Goal: Task Accomplishment & Management: Manage account settings

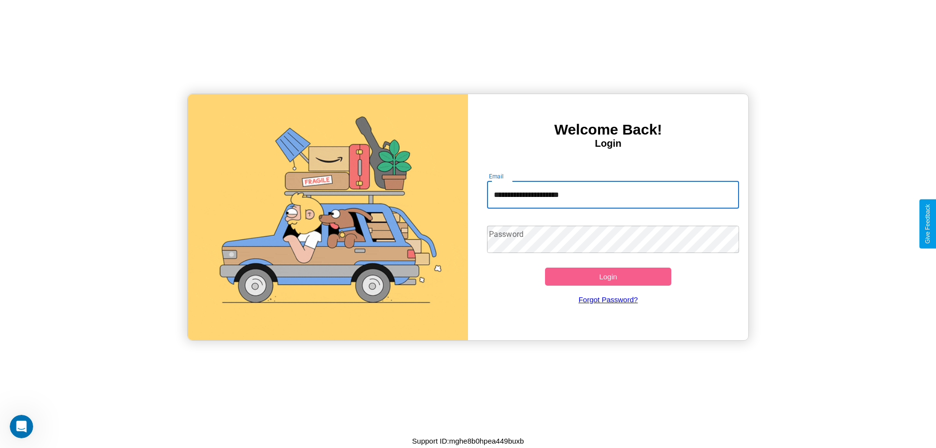
type input "**********"
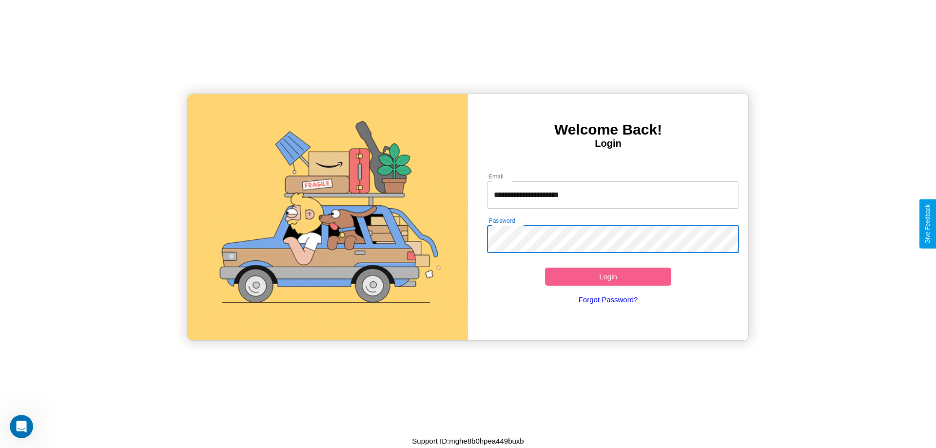
click at [608, 276] on button "Login" at bounding box center [608, 277] width 126 height 18
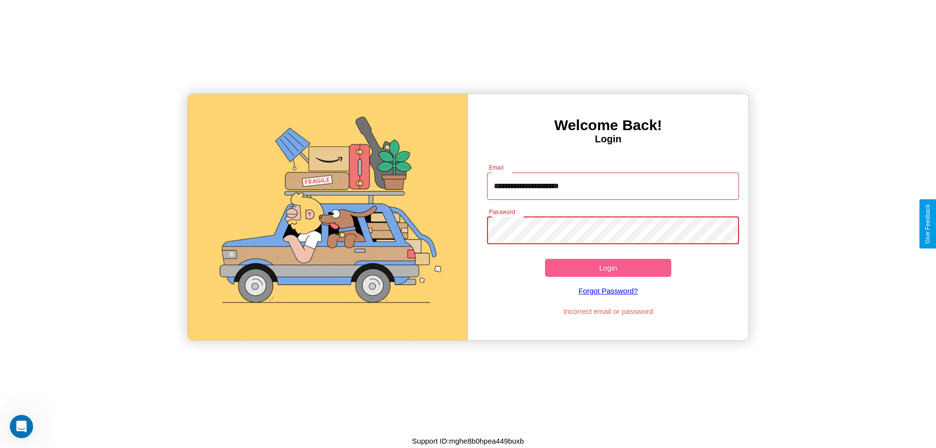
click at [608, 268] on button "Login" at bounding box center [608, 268] width 126 height 18
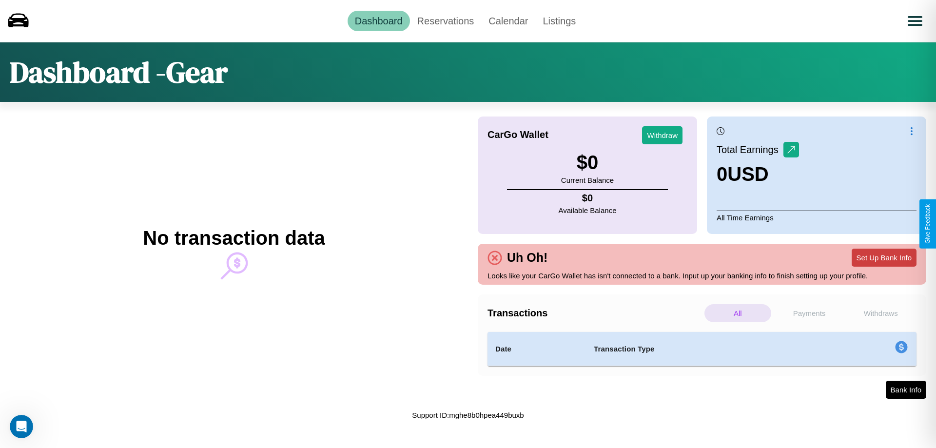
click at [883, 257] on button "Set Up Bank Info" at bounding box center [883, 258] width 65 height 18
